Goal: Task Accomplishment & Management: Use online tool/utility

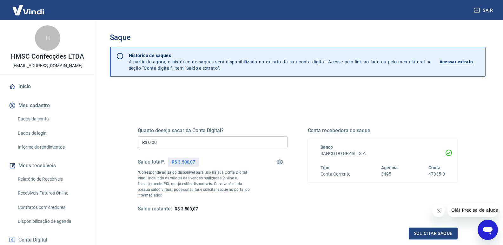
click at [242, 139] on input "R$ 0,00" at bounding box center [213, 142] width 150 height 12
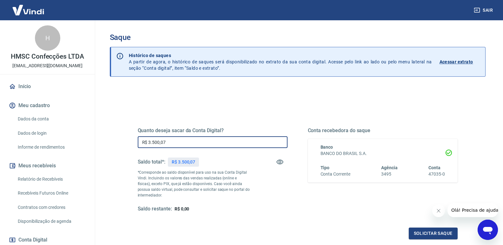
type input "R$ 3.500,07"
click at [243, 109] on div "Quanto deseja sacar da Conta Digital? R$ 3.500,07 ​ Saldo total*: R$ 3.500,07 *…" at bounding box center [297, 174] width 335 height 148
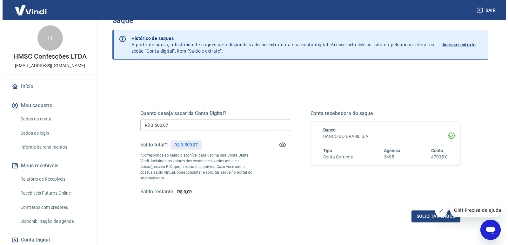
scroll to position [32, 0]
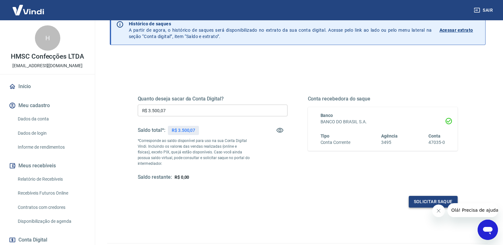
click at [412, 197] on button "Solicitar saque" at bounding box center [433, 202] width 49 height 12
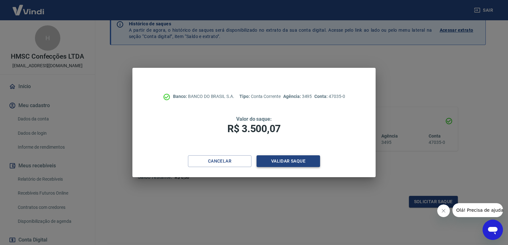
click at [305, 157] on button "Validar saque" at bounding box center [287, 162] width 63 height 12
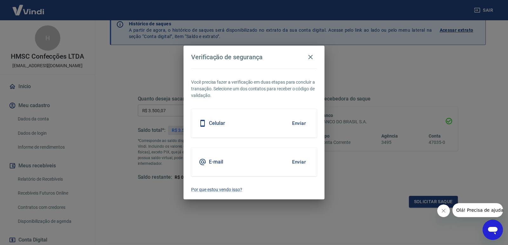
click at [259, 163] on div "E-mail Enviar" at bounding box center [254, 162] width 126 height 29
click at [296, 165] on button "Enviar" at bounding box center [299, 162] width 21 height 13
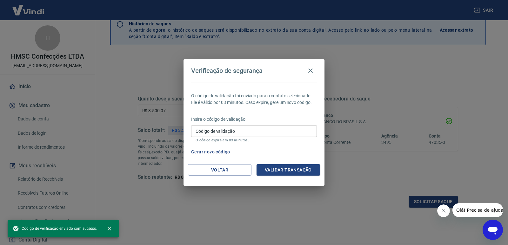
click at [238, 132] on input "Código de validação" at bounding box center [254, 131] width 126 height 12
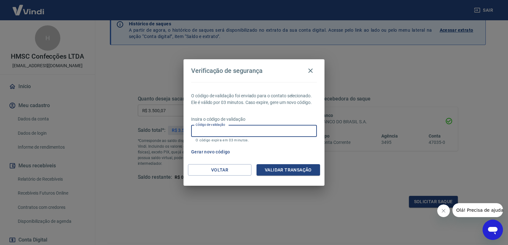
paste input "714509"
type input "714509"
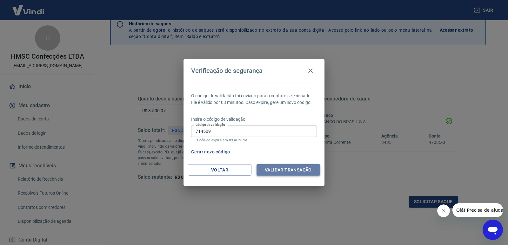
click at [295, 168] on button "Validar transação" at bounding box center [287, 170] width 63 height 12
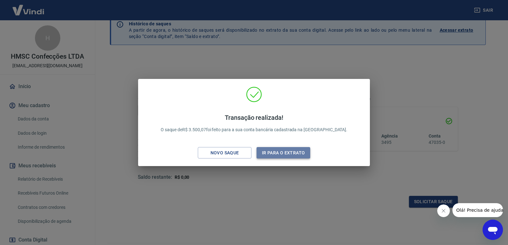
click at [286, 153] on button "Ir para o extrato" at bounding box center [283, 153] width 54 height 12
